Goal: Communication & Community: Answer question/provide support

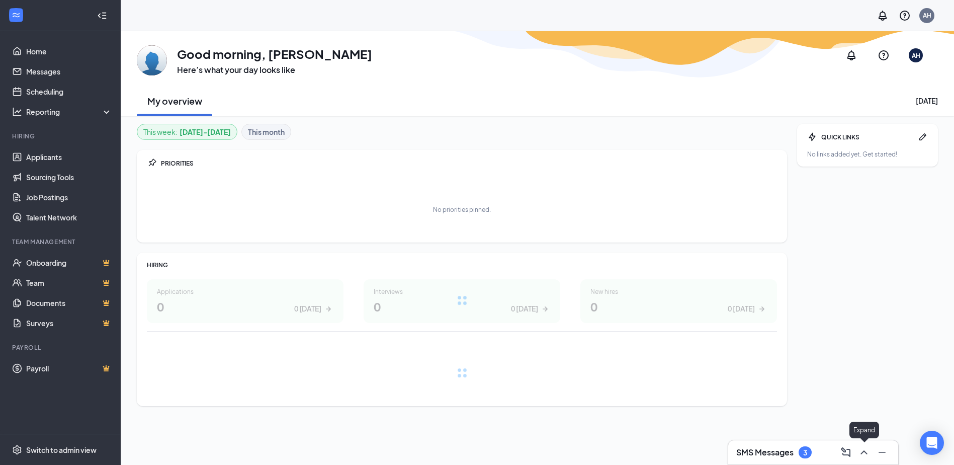
click at [862, 449] on icon "ChevronUp" at bounding box center [864, 452] width 12 height 12
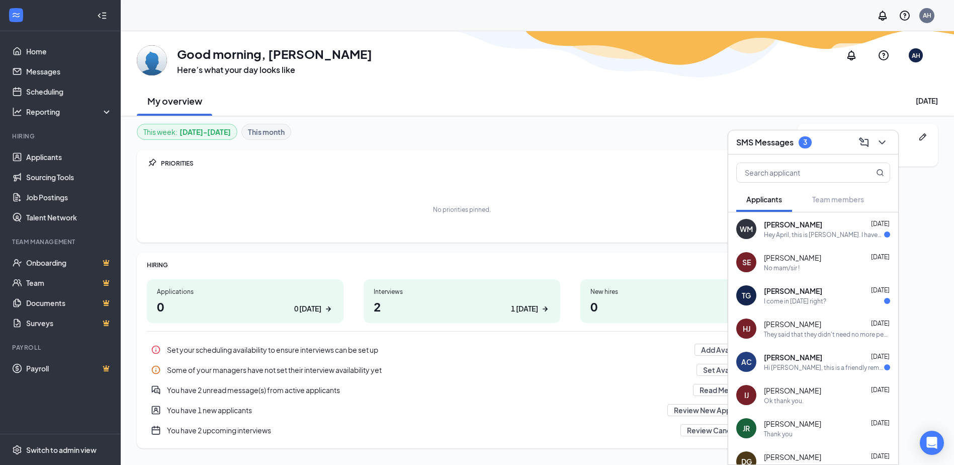
click at [827, 233] on div "Hey April, this is [PERSON_NAME]. I haven't finished the video assignments yet!…" at bounding box center [824, 234] width 120 height 9
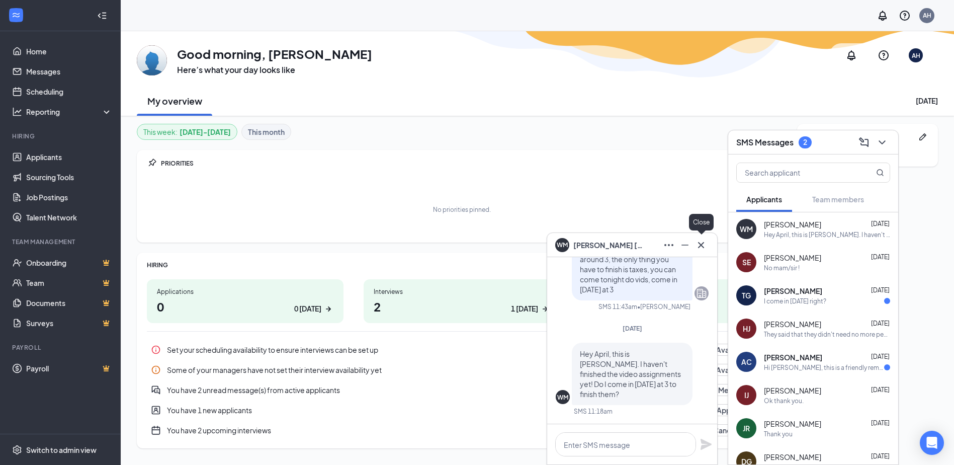
click at [698, 243] on icon "Cross" at bounding box center [701, 245] width 12 height 12
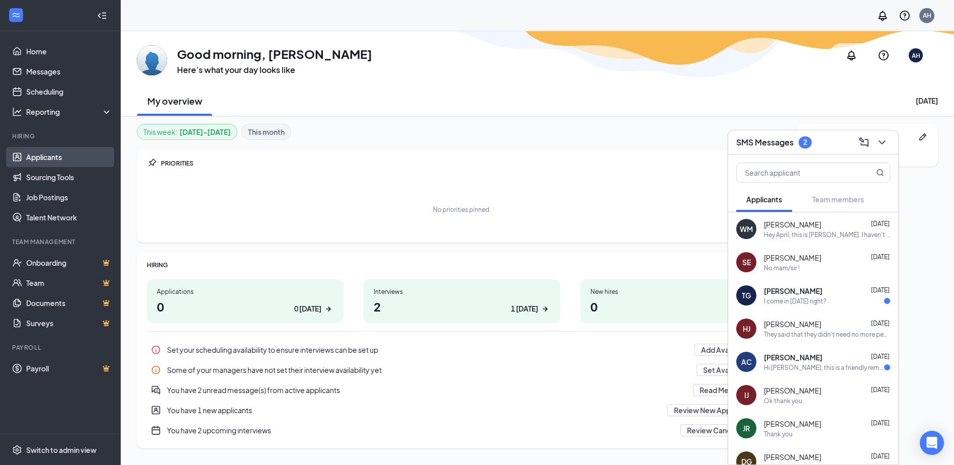
click at [46, 157] on link "Applicants" at bounding box center [69, 157] width 86 height 20
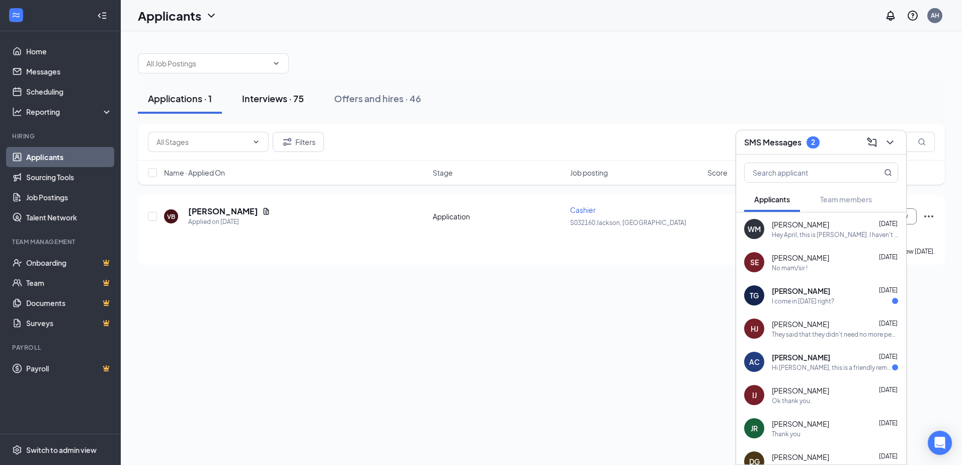
click at [272, 103] on div "Interviews · 75" at bounding box center [273, 98] width 62 height 13
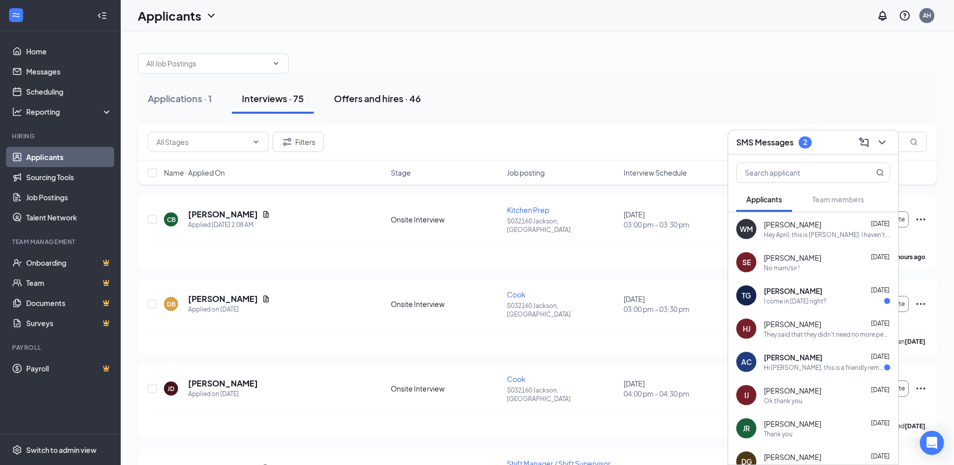
click at [359, 100] on div "Offers and hires · 46" at bounding box center [377, 98] width 87 height 13
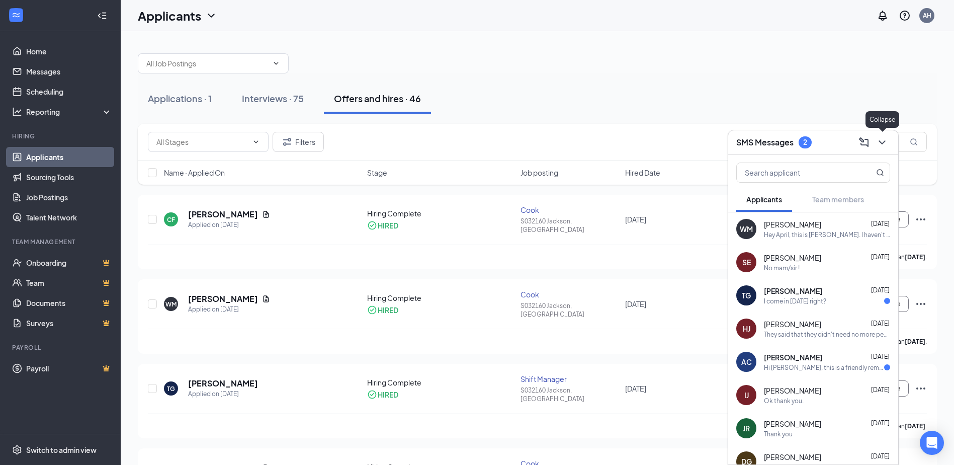
click at [883, 139] on icon "ChevronDown" at bounding box center [882, 142] width 12 height 12
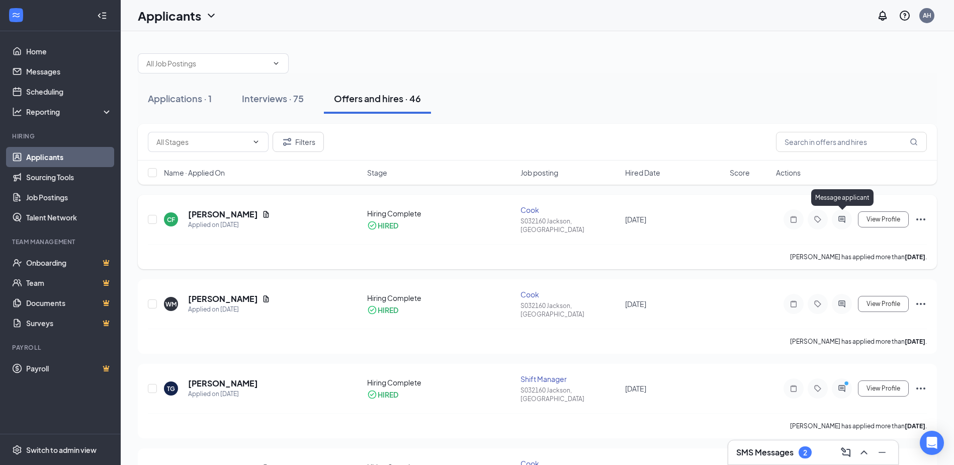
click at [842, 218] on icon "ActiveChat" at bounding box center [842, 219] width 12 height 8
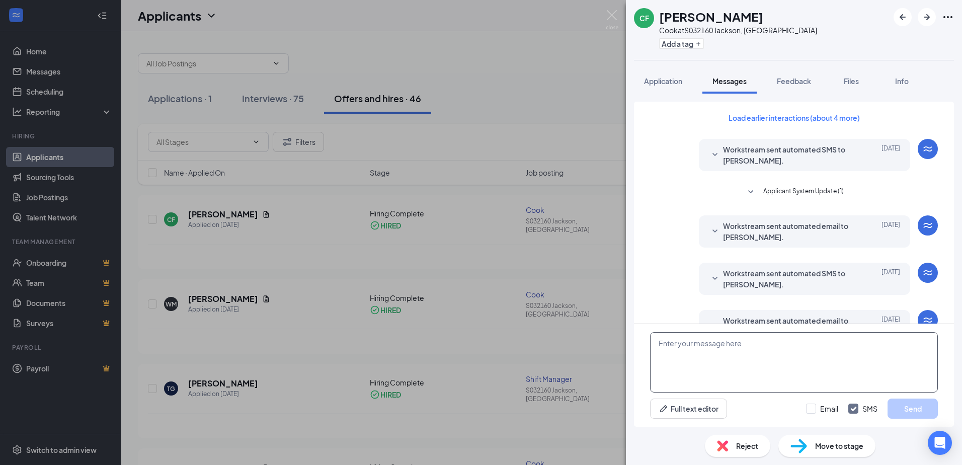
click at [714, 343] on textarea at bounding box center [794, 362] width 288 height 60
click at [567, 79] on div "CF [PERSON_NAME] [PERSON_NAME] at S032160 Jackson, [GEOGRAPHIC_DATA] Add a tag …" at bounding box center [481, 232] width 962 height 465
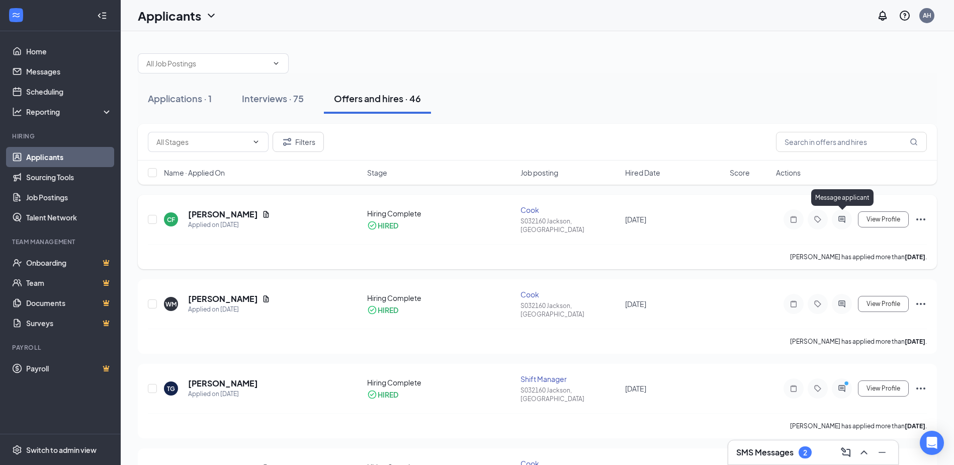
click at [846, 219] on icon "ActiveChat" at bounding box center [842, 219] width 12 height 8
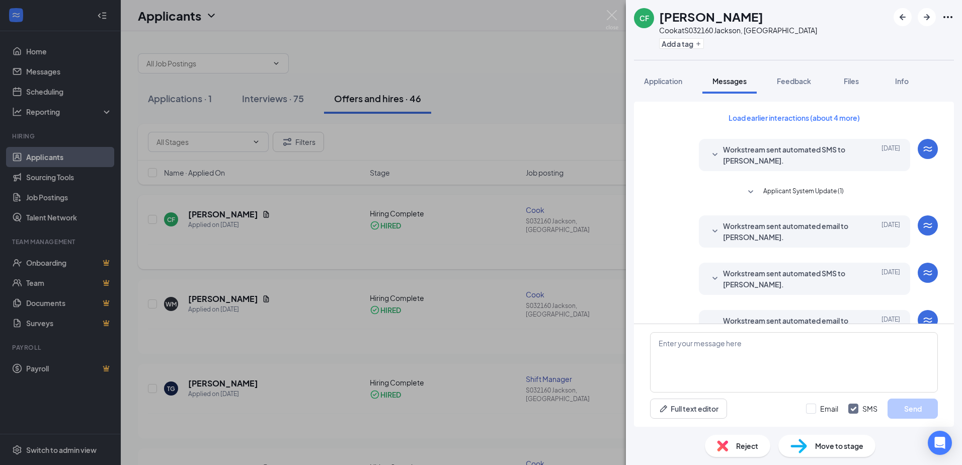
scroll to position [152, 0]
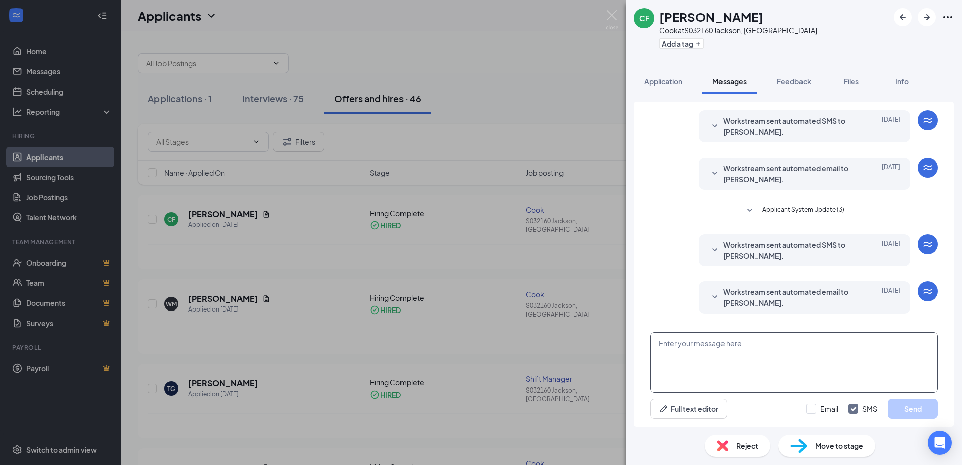
click at [716, 355] on textarea at bounding box center [794, 362] width 288 height 60
click at [723, 357] on textarea at bounding box center [794, 362] width 288 height 60
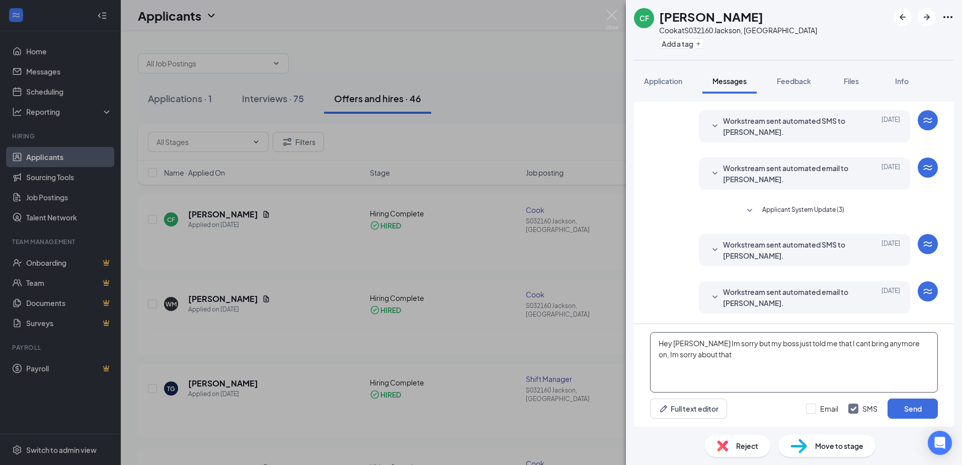
drag, startPoint x: 885, startPoint y: 344, endPoint x: 856, endPoint y: 344, distance: 29.7
click at [856, 344] on textarea "Hey [PERSON_NAME] Im sorry but my boss just told me that I cant bring anymore o…" at bounding box center [794, 362] width 288 height 60
click at [901, 366] on textarea "Hey [PERSON_NAME] Im sorry but my boss just told me that I cant bring anyone on…" at bounding box center [794, 362] width 288 height 60
drag, startPoint x: 890, startPoint y: 344, endPoint x: 835, endPoint y: 346, distance: 54.4
click at [835, 346] on textarea "Hey [PERSON_NAME] Im sorry but my boss just told me that I cant bring anyone on…" at bounding box center [794, 362] width 288 height 60
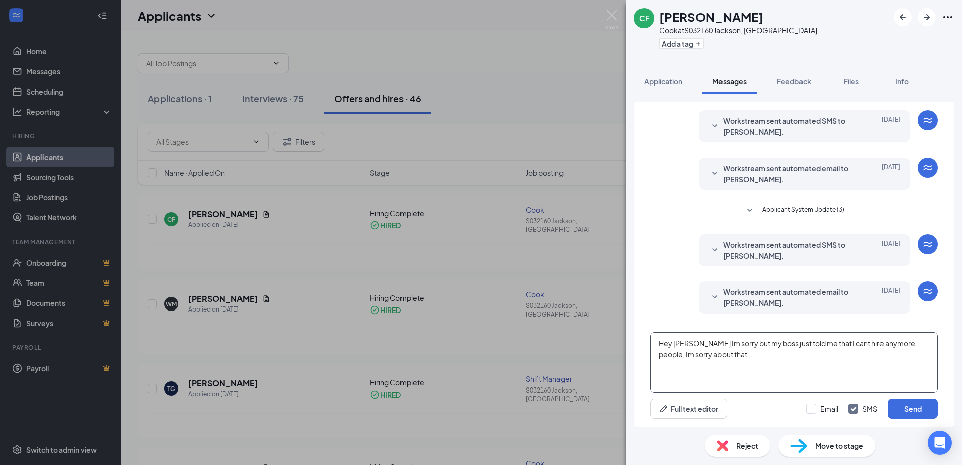
drag, startPoint x: 717, startPoint y: 357, endPoint x: 677, endPoint y: 357, distance: 39.7
click at [677, 357] on textarea "Hey [PERSON_NAME] Im sorry but my boss just told me that I cant hire anymore pe…" at bounding box center [794, 362] width 288 height 60
click at [714, 355] on textarea "Hey [PERSON_NAME] Im sorry but my boss just told me that I cant hire anymore pe…" at bounding box center [794, 362] width 288 height 60
drag, startPoint x: 714, startPoint y: 355, endPoint x: 666, endPoint y: 358, distance: 47.9
click at [666, 358] on textarea "Hey [PERSON_NAME] Im sorry but my boss just told me that I cant hire anymore pe…" at bounding box center [794, 362] width 288 height 60
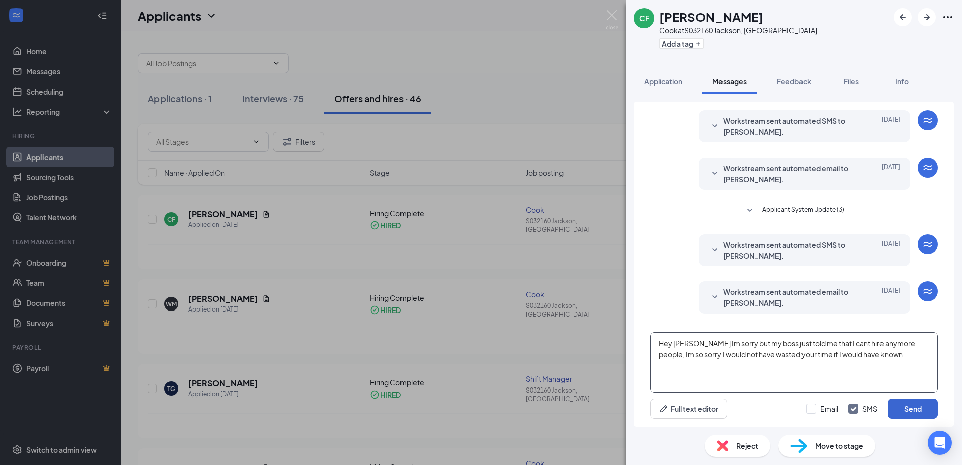
type textarea "Hey [PERSON_NAME] Im sorry but my boss just told me that I cant hire anymore pe…"
click at [912, 403] on button "Send" at bounding box center [912, 408] width 50 height 20
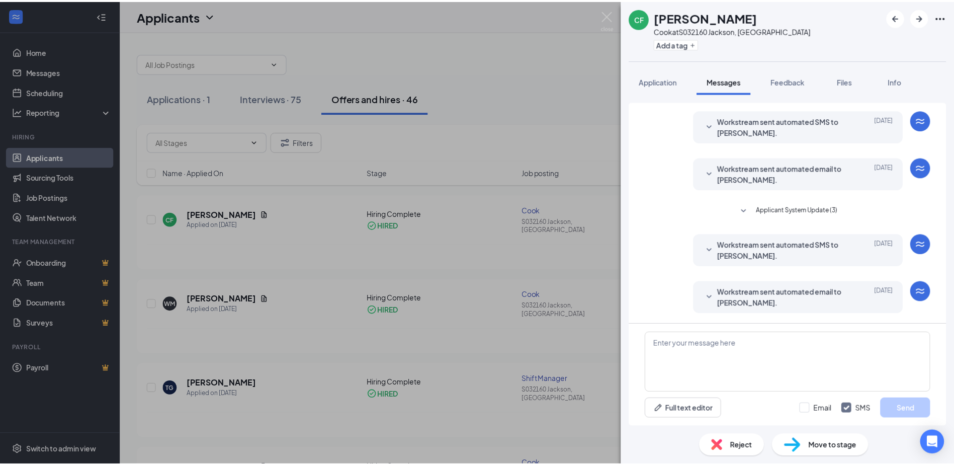
scroll to position [239, 0]
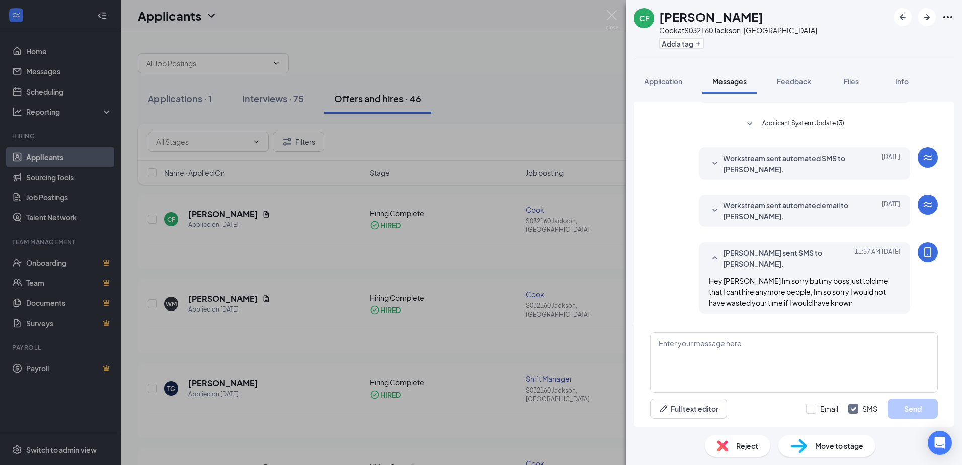
click at [610, 6] on div "CF [PERSON_NAME] [PERSON_NAME] at S032160 Jackson, [GEOGRAPHIC_DATA] Add a tag …" at bounding box center [481, 232] width 962 height 465
